Goal: Navigation & Orientation: Find specific page/section

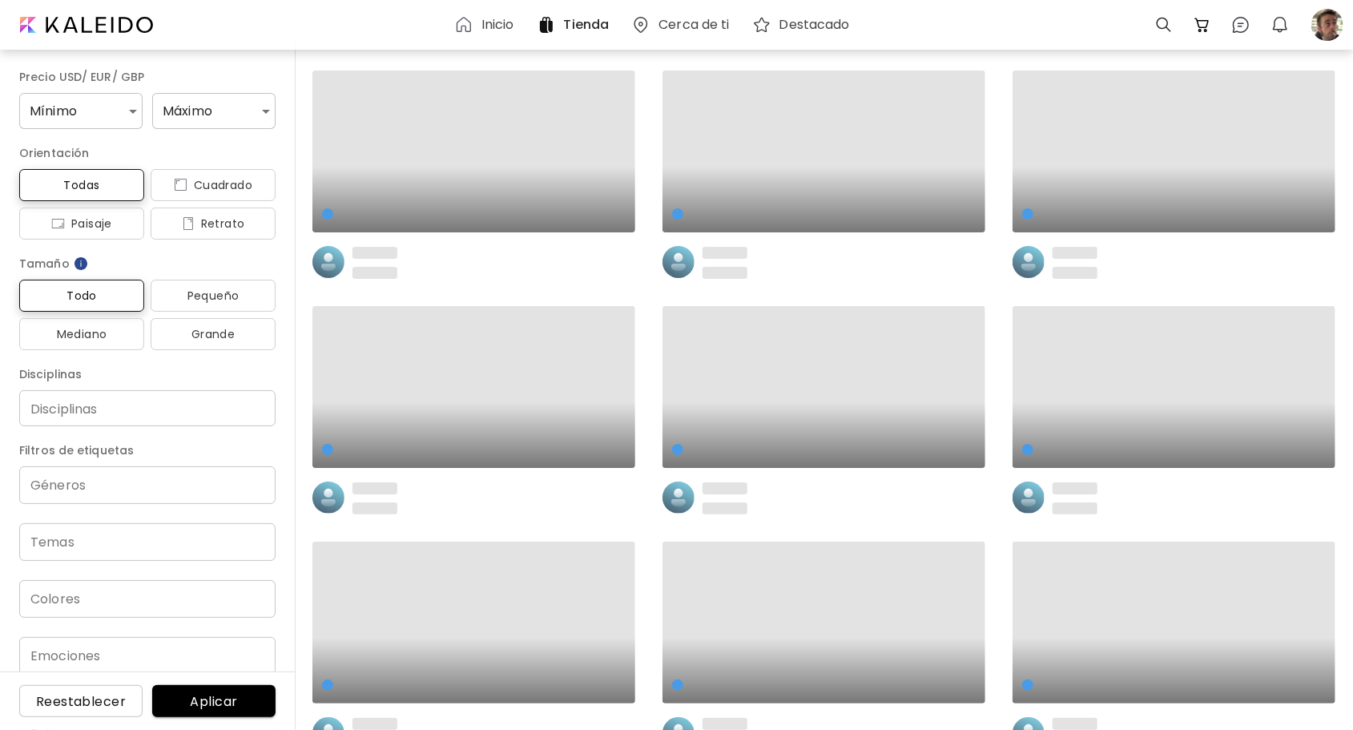
click at [485, 23] on h6 "Inicio" at bounding box center [497, 24] width 33 height 13
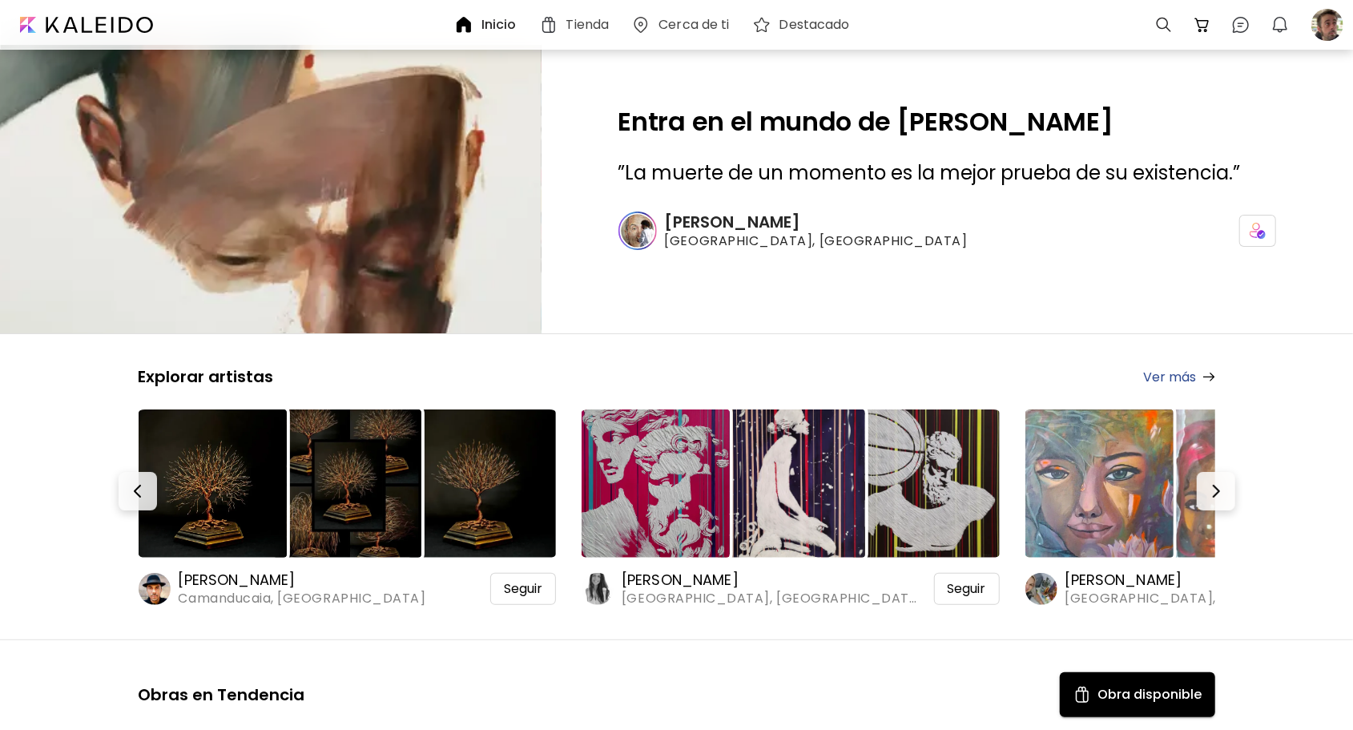
click at [662, 583] on h6 "[PERSON_NAME]" at bounding box center [772, 579] width 300 height 19
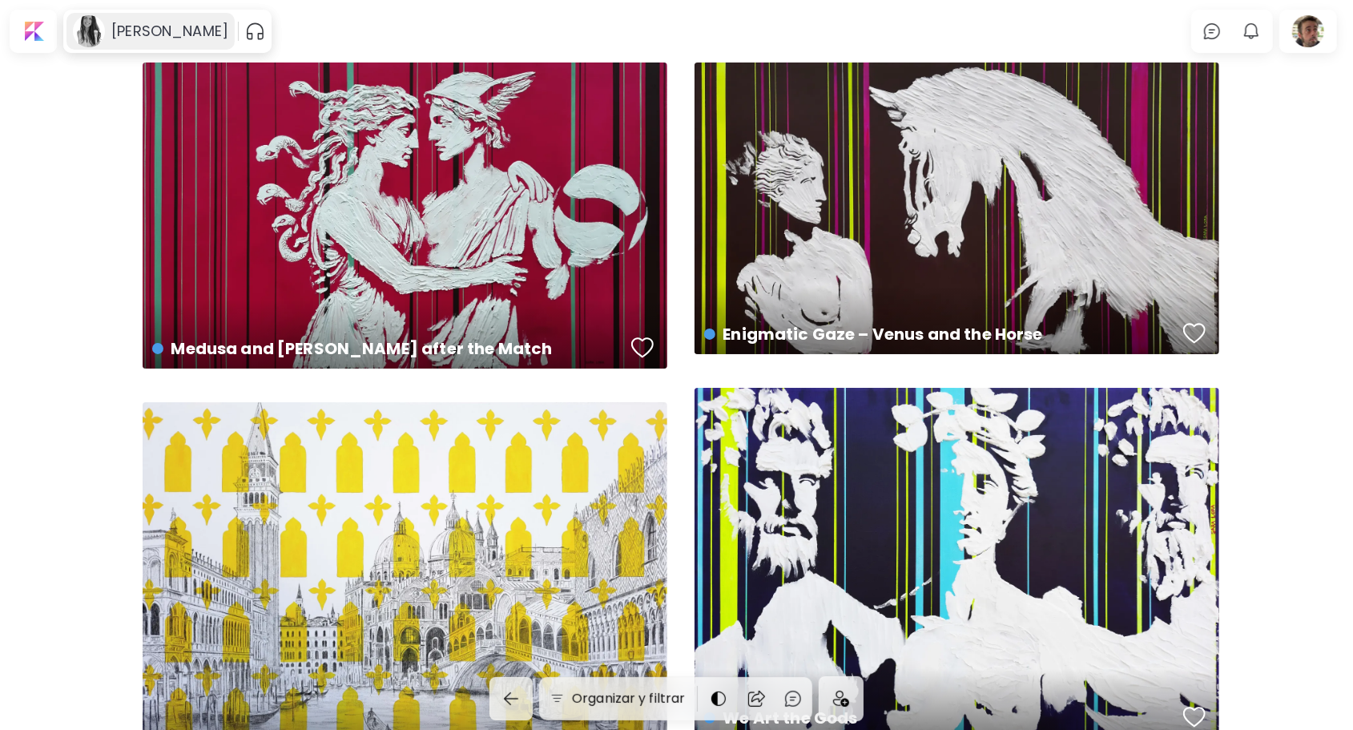
click at [160, 34] on h6 "[PERSON_NAME]" at bounding box center [169, 31] width 117 height 19
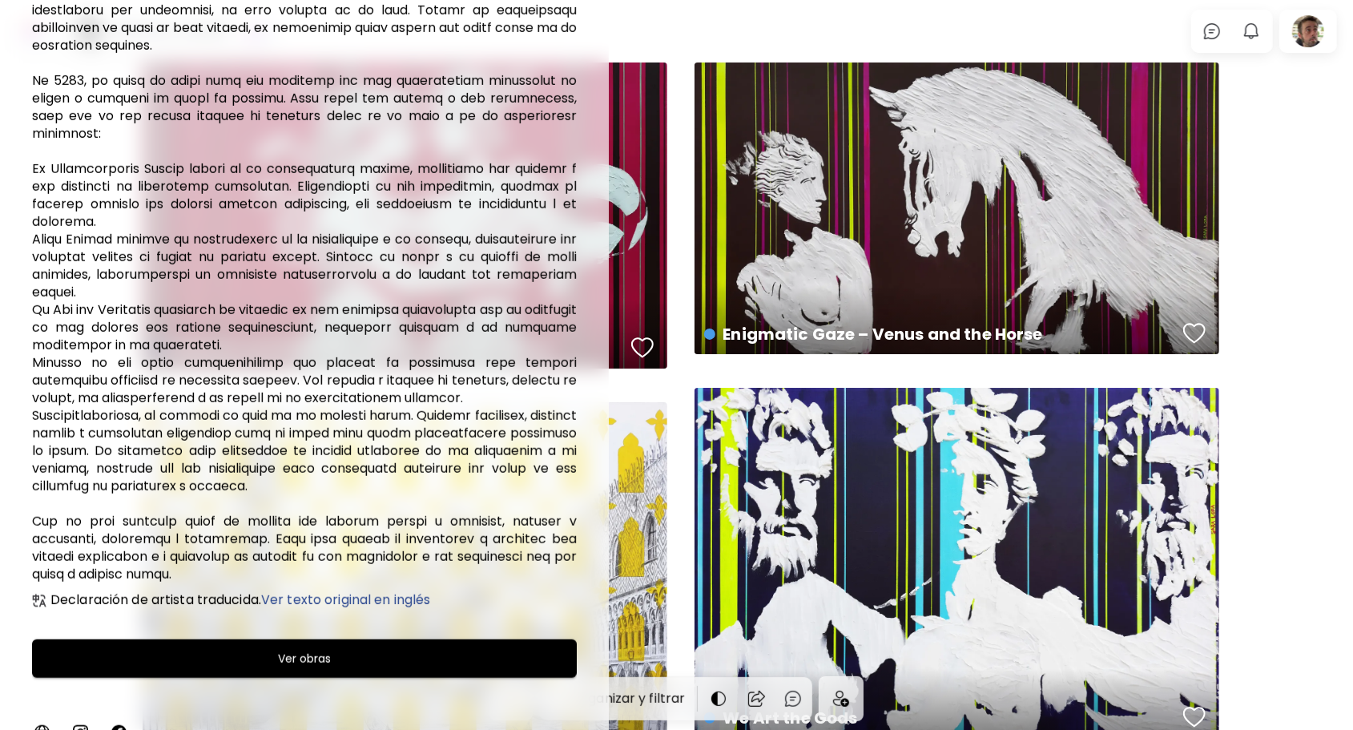
scroll to position [602, 0]
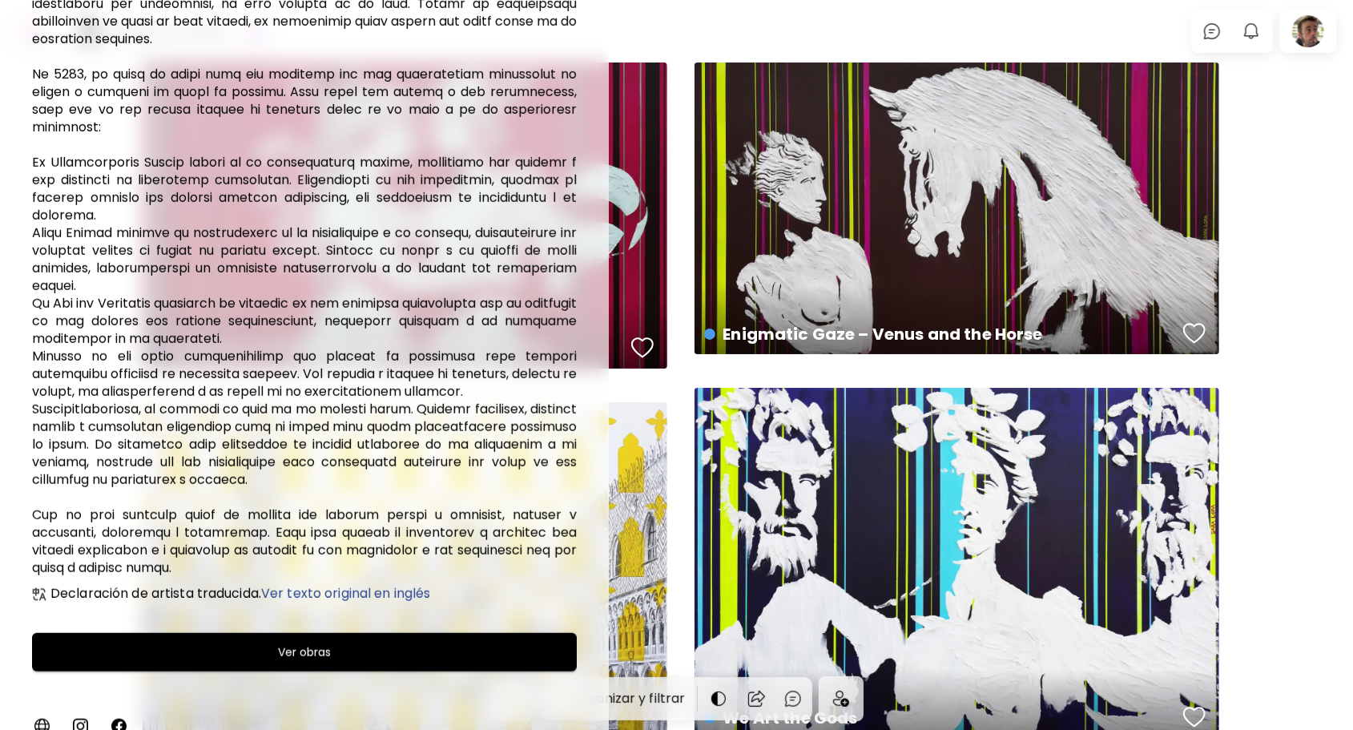
click at [81, 716] on img at bounding box center [79, 725] width 19 height 19
